Goal: Ask a question

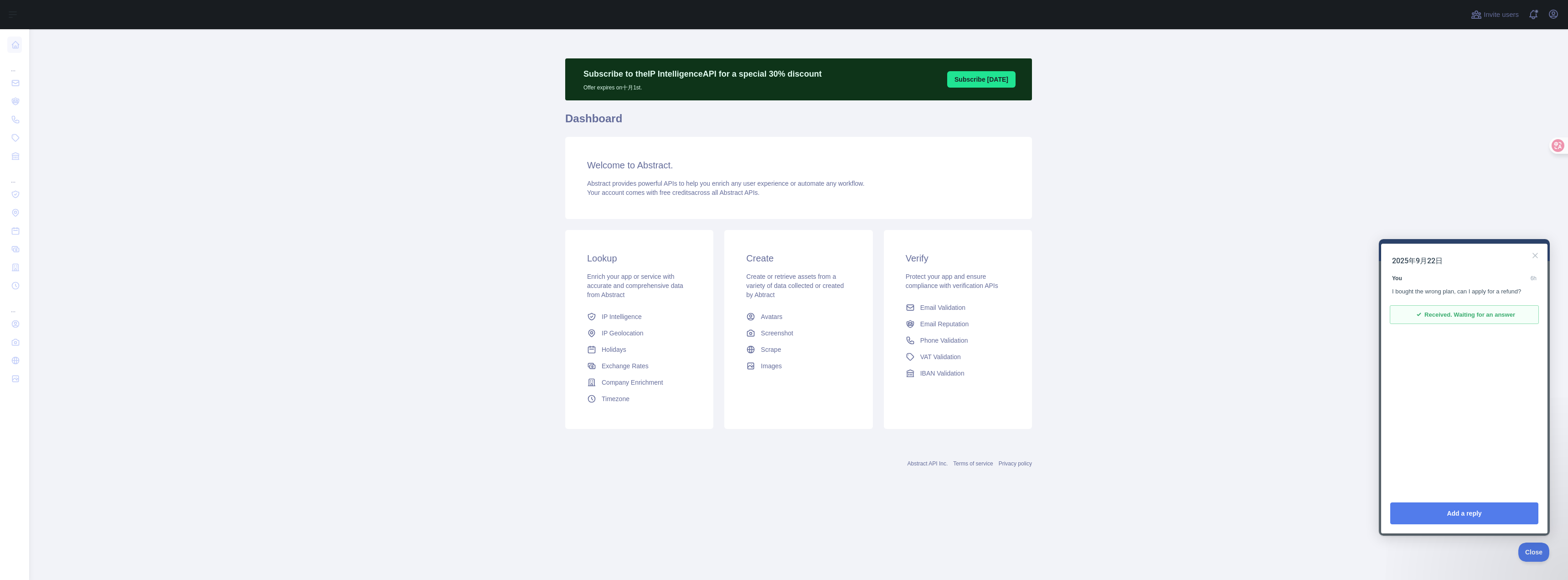
click at [1422, 406] on div "2025年9月22日 You 6h I bought the wrong plan, can I apply for a refund? checkmark …" at bounding box center [1464, 368] width 166 height 249
click at [1466, 288] on div "I bought the wrong plan, can I apply for a refund?" at bounding box center [1464, 291] width 144 height 9
click at [1466, 314] on span "Received. Waiting for an answer" at bounding box center [1469, 315] width 90 height 9
click at [1463, 317] on span "Received. Waiting for an answer" at bounding box center [1469, 315] width 90 height 9
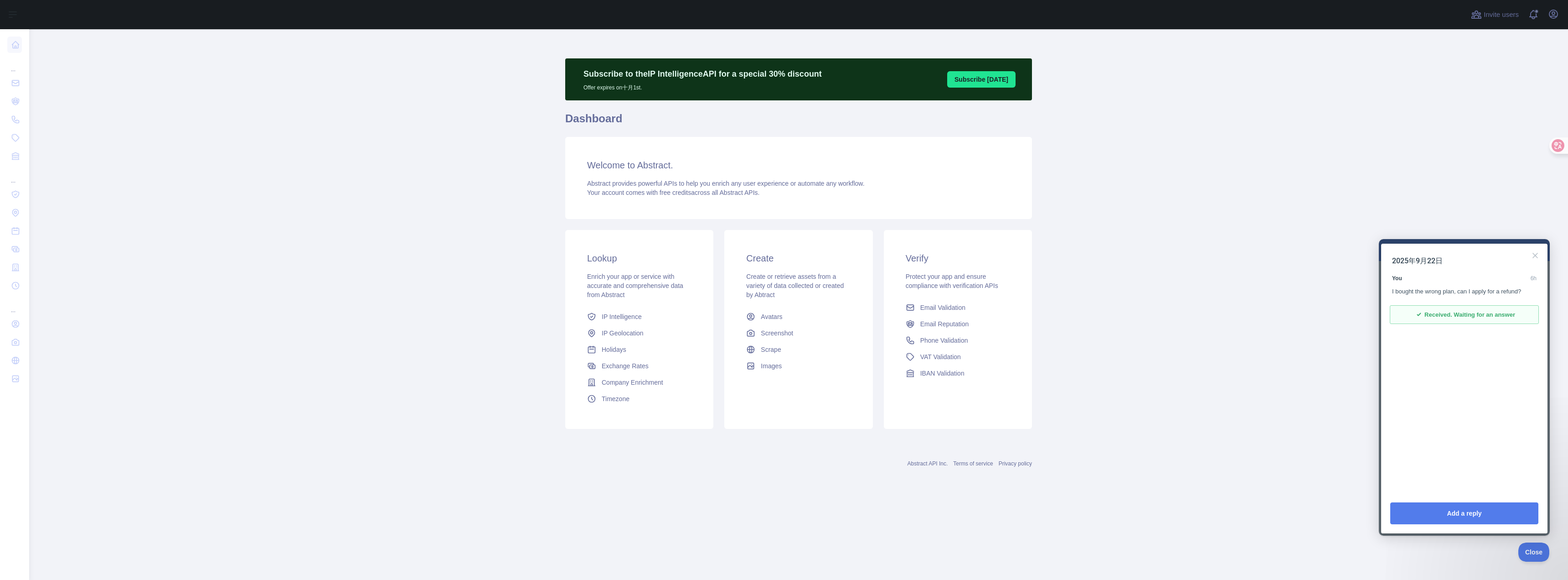
click at [1479, 294] on div "I bought the wrong plan, can I apply for a refund?" at bounding box center [1464, 291] width 144 height 9
click at [1481, 292] on div "I bought the wrong plan, can I apply for a refund?" at bounding box center [1464, 291] width 144 height 9
click at [1514, 289] on div "I bought the wrong plan, can I apply for a refund?" at bounding box center [1464, 291] width 144 height 9
click at [1528, 288] on div "I bought the wrong plan, can I apply for a refund?" at bounding box center [1464, 291] width 144 height 9
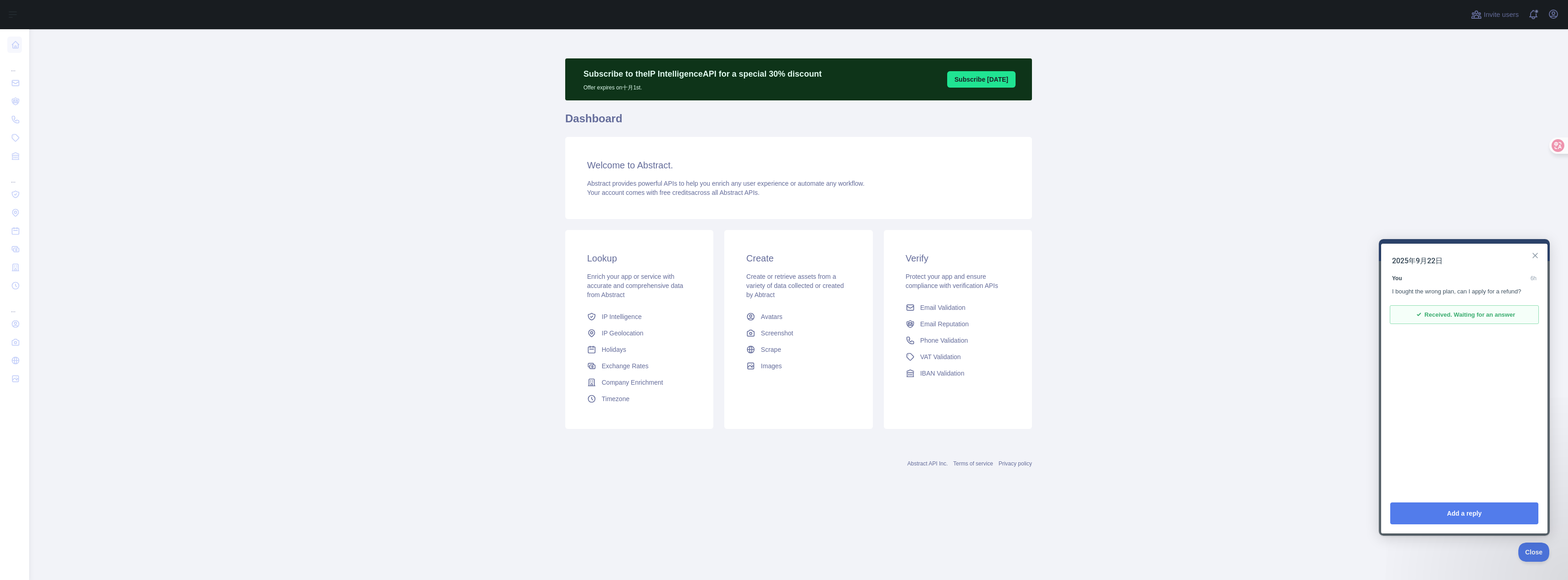
click at [1535, 261] on button "Close" at bounding box center [1535, 256] width 15 height 15
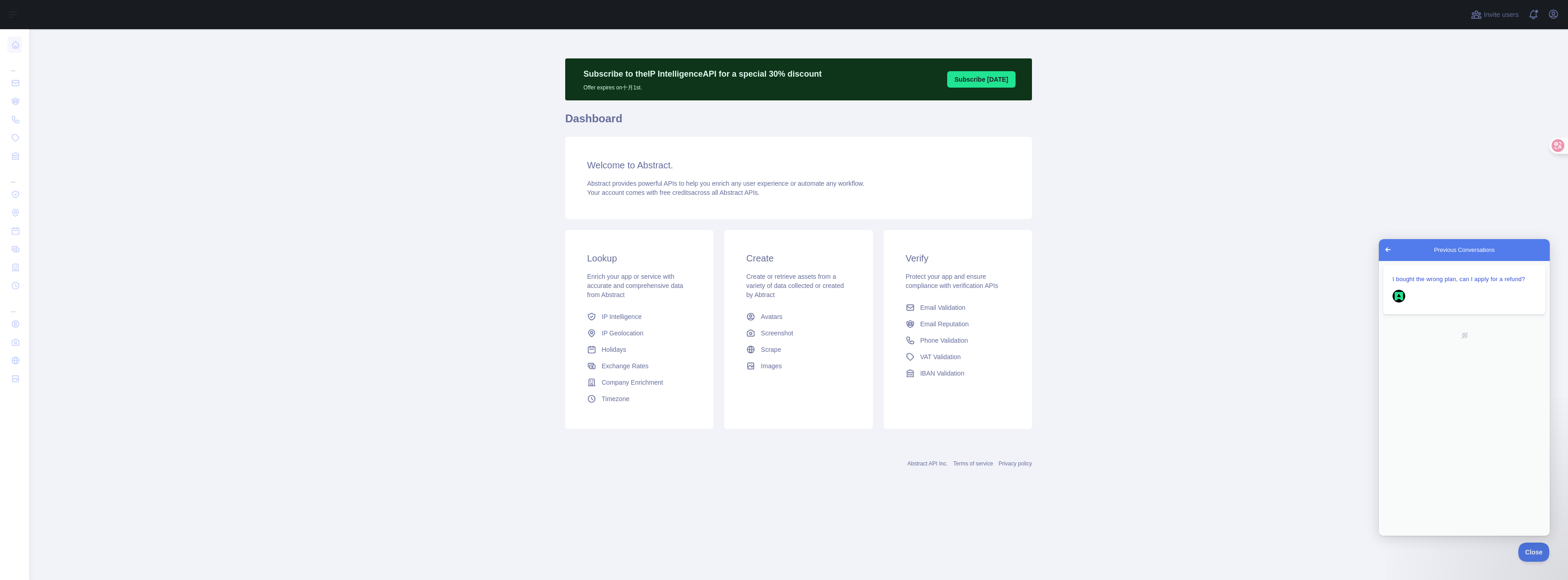
click at [1535, 259] on div "Close 2025年9月22日 You 6h I bought the wrong plan, can I apply for a refund? chec…" at bounding box center [1464, 388] width 166 height 290
click at [1490, 295] on div "Previous Conversations" at bounding box center [1463, 295] width 143 height 17
